Goal: Information Seeking & Learning: Understand process/instructions

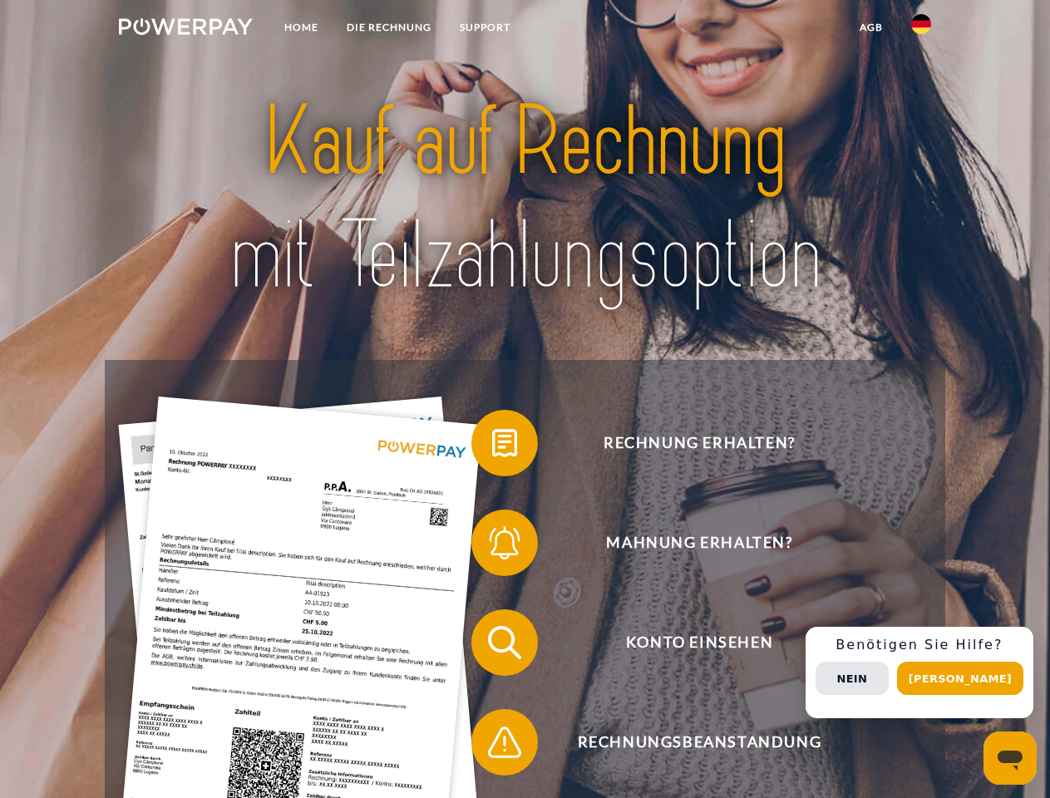
click at [185, 29] on img at bounding box center [186, 26] width 134 height 17
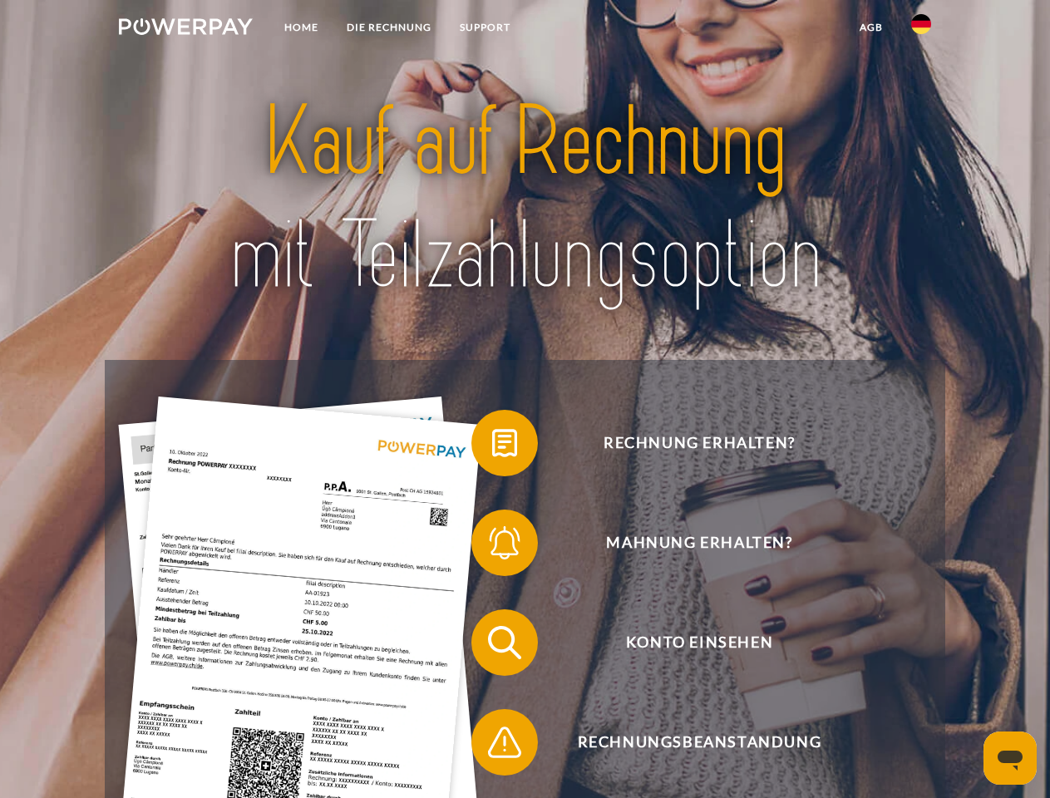
click at [921, 29] on img at bounding box center [921, 24] width 20 height 20
click at [870, 27] on link "agb" at bounding box center [871, 27] width 52 height 30
click at [492, 446] on span at bounding box center [479, 443] width 83 height 83
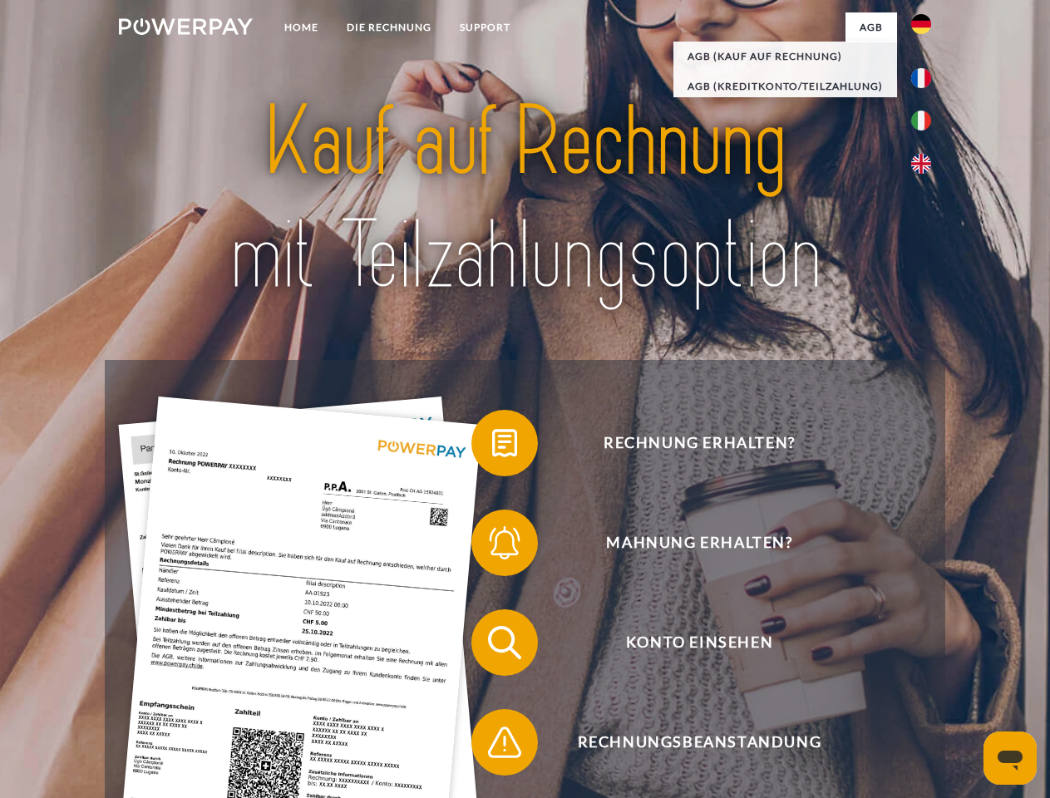
click at [492, 546] on div "Rechnung erhalten? Mahnung erhalten? Konto einsehen" at bounding box center [525, 692] width 840 height 665
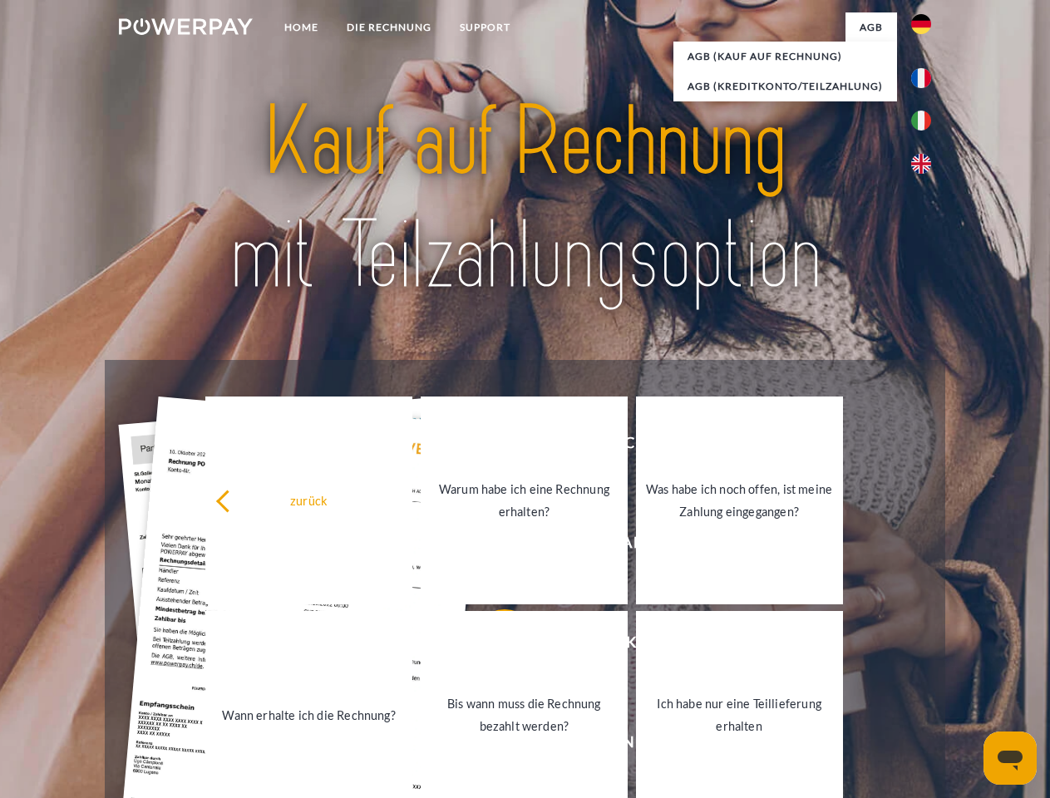
click at [492, 646] on link "Bis wann muss die Rechnung bezahlt werden?" at bounding box center [524, 715] width 207 height 208
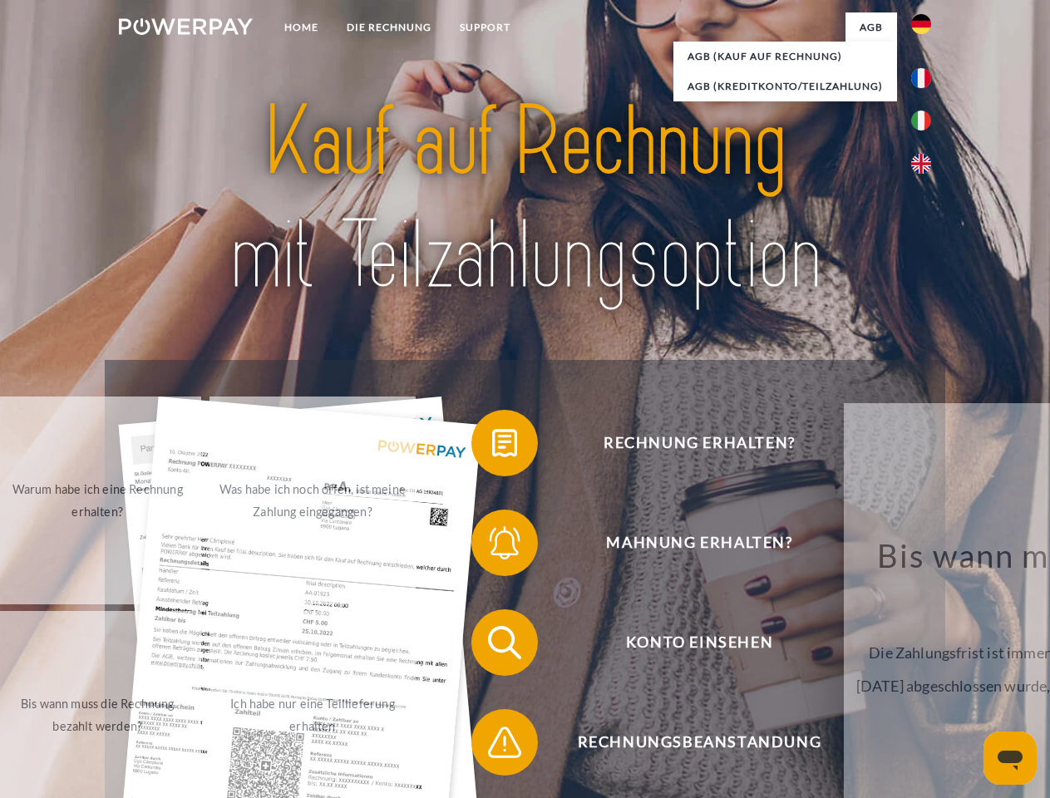
click at [492, 746] on span at bounding box center [479, 742] width 83 height 83
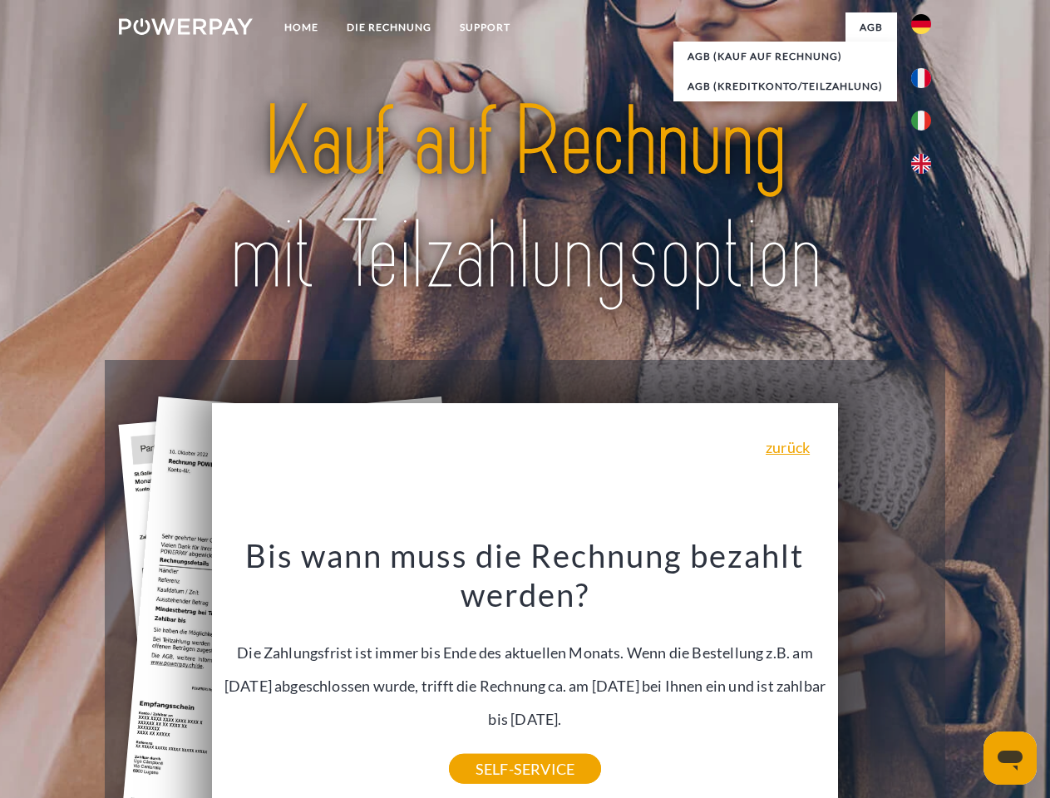
click at [925, 673] on div "Rechnung erhalten? Mahnung erhalten? Konto einsehen" at bounding box center [525, 692] width 840 height 665
click at [884, 676] on span "Konto einsehen" at bounding box center [698, 642] width 407 height 67
click at [966, 678] on header "Home DIE RECHNUNG SUPPORT" at bounding box center [525, 574] width 1050 height 1148
